Goal: Task Accomplishment & Management: Use online tool/utility

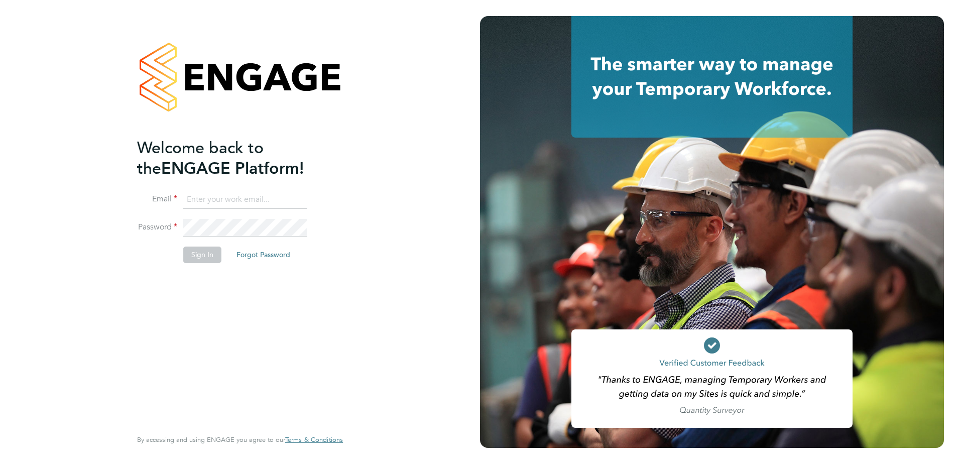
type input "jonny.millar@vistry.co.uk"
click at [199, 257] on button "Sign In" at bounding box center [202, 254] width 38 height 16
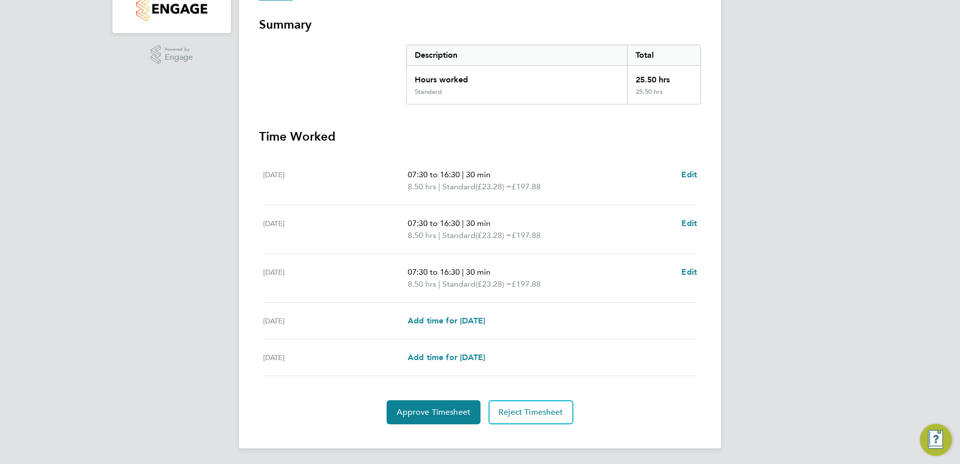
scroll to position [172, 0]
click at [454, 409] on span "Approve Timesheet" at bounding box center [433, 412] width 74 height 10
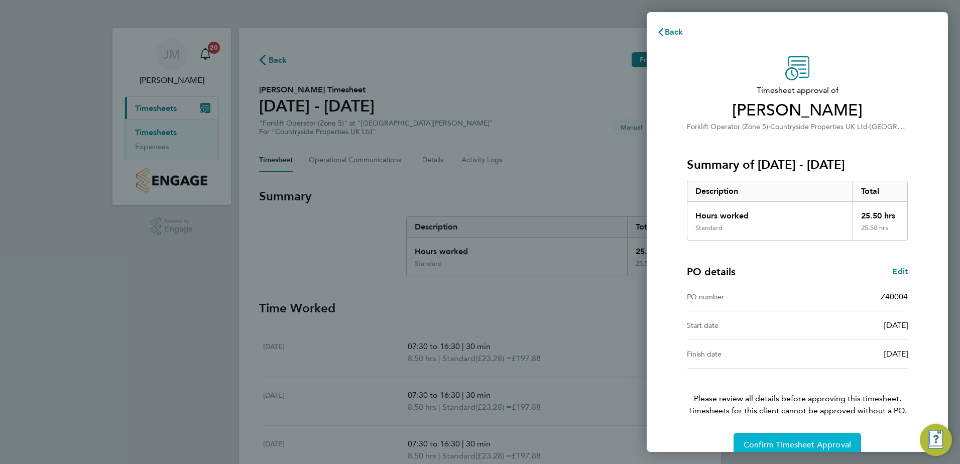
click at [804, 442] on span "Confirm Timesheet Approval" at bounding box center [796, 445] width 107 height 10
